Goal: Check status: Check status

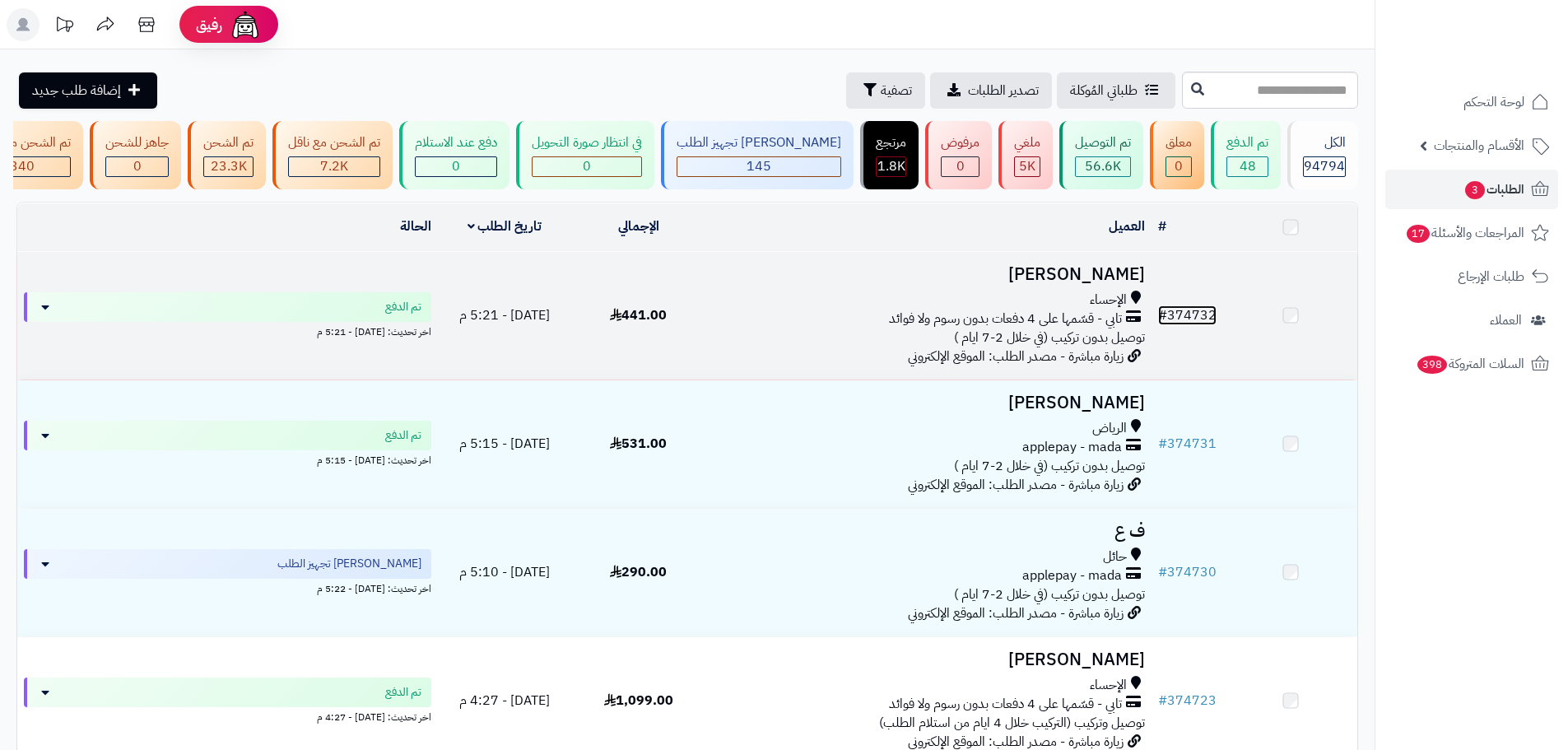
click at [1182, 325] on link "# 374732" at bounding box center [1186, 315] width 58 height 20
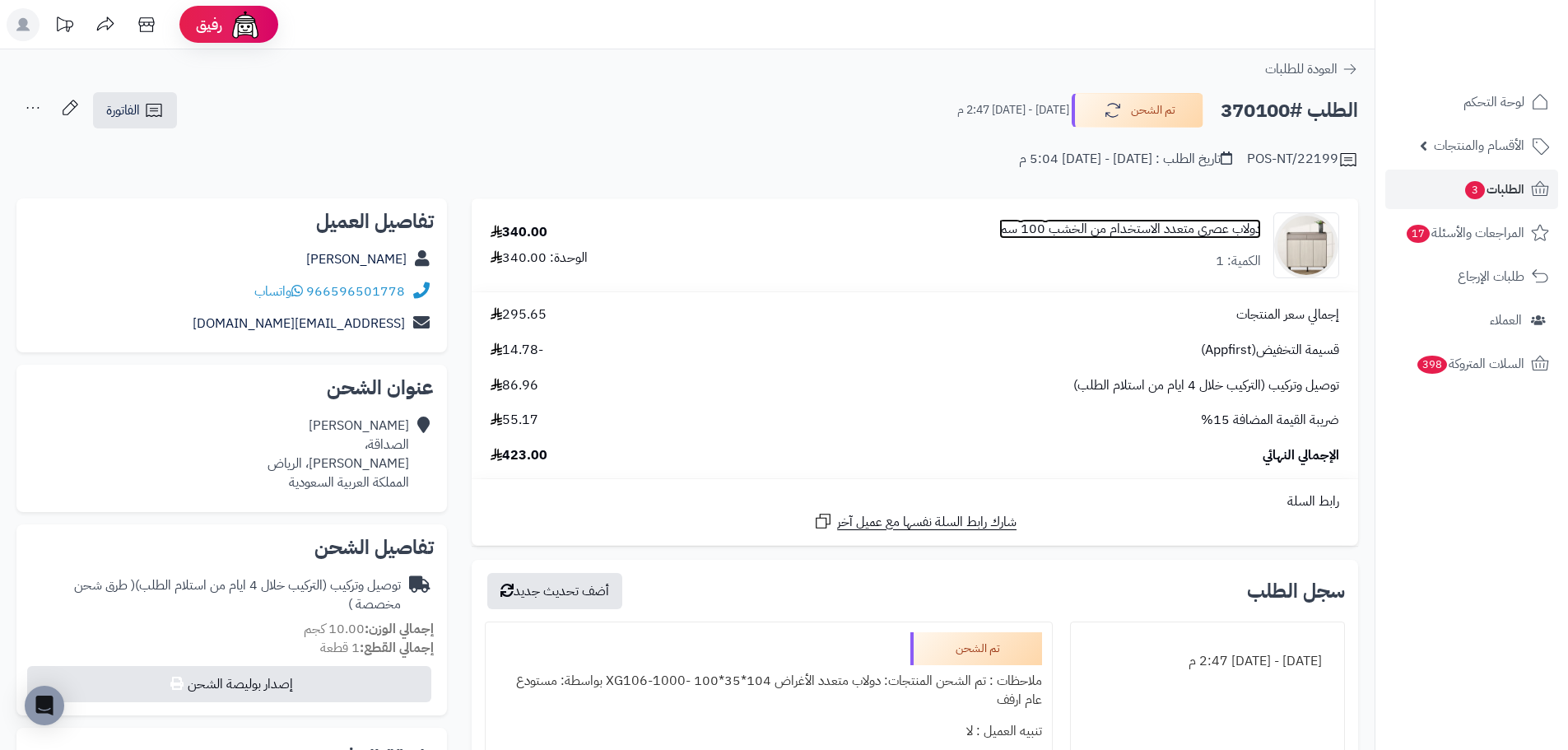
click at [1124, 224] on link "دولاب عصري متعدد الاستخدام من الخشب 100 سم" at bounding box center [1130, 229] width 262 height 19
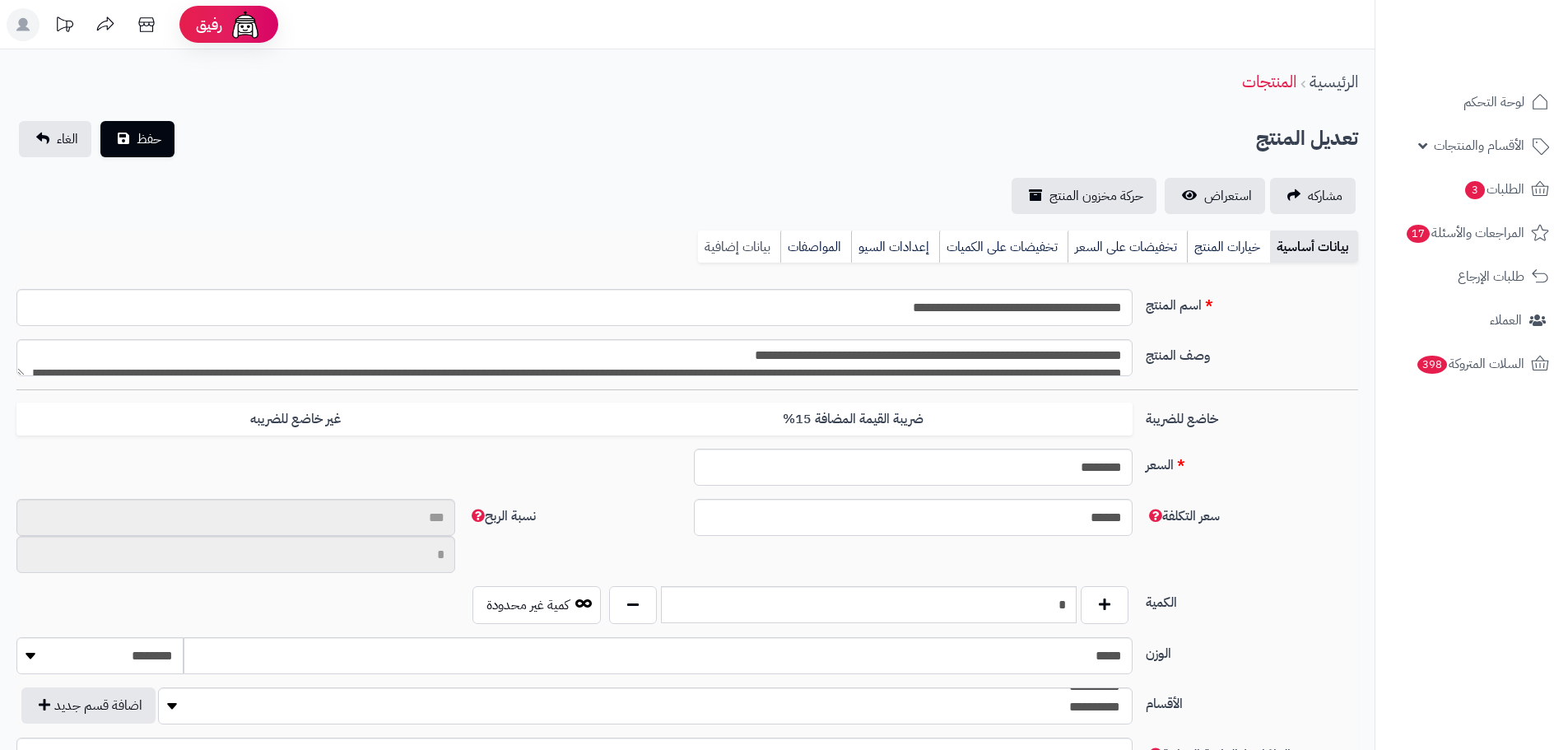
scroll to position [3759, 0]
click at [720, 249] on link "بيانات إضافية" at bounding box center [739, 247] width 82 height 33
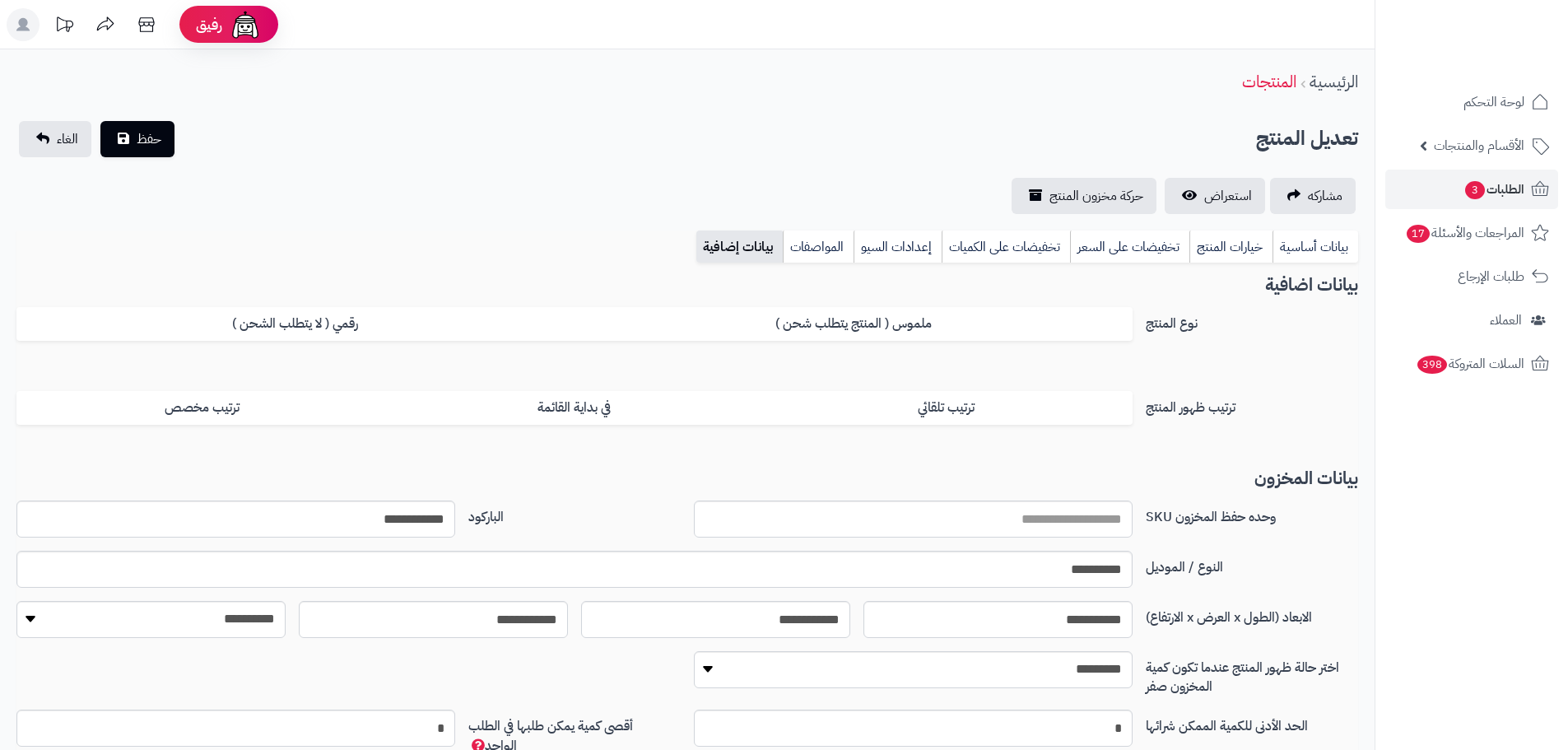
scroll to position [65, 0]
